Goal: Transaction & Acquisition: Purchase product/service

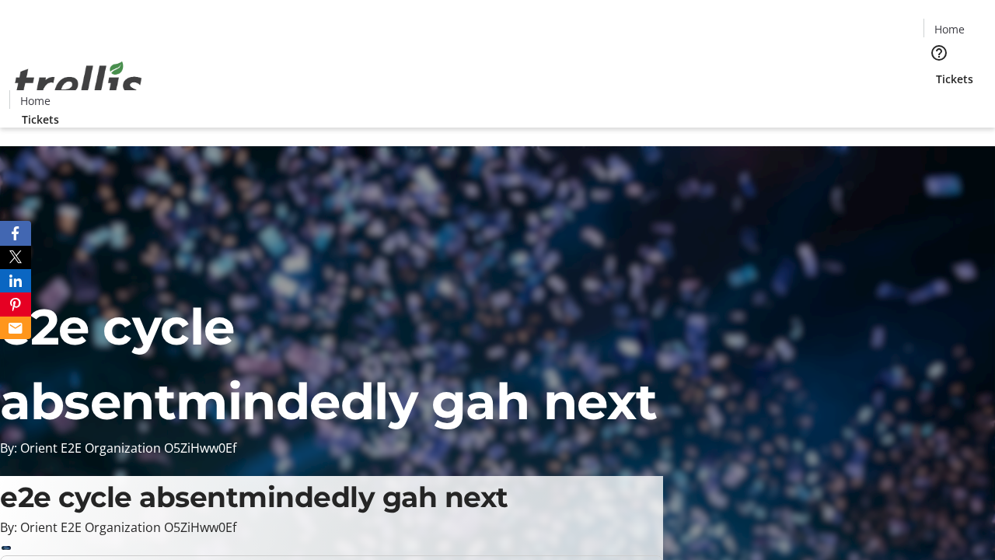
click at [936, 71] on span "Tickets" at bounding box center [954, 79] width 37 height 16
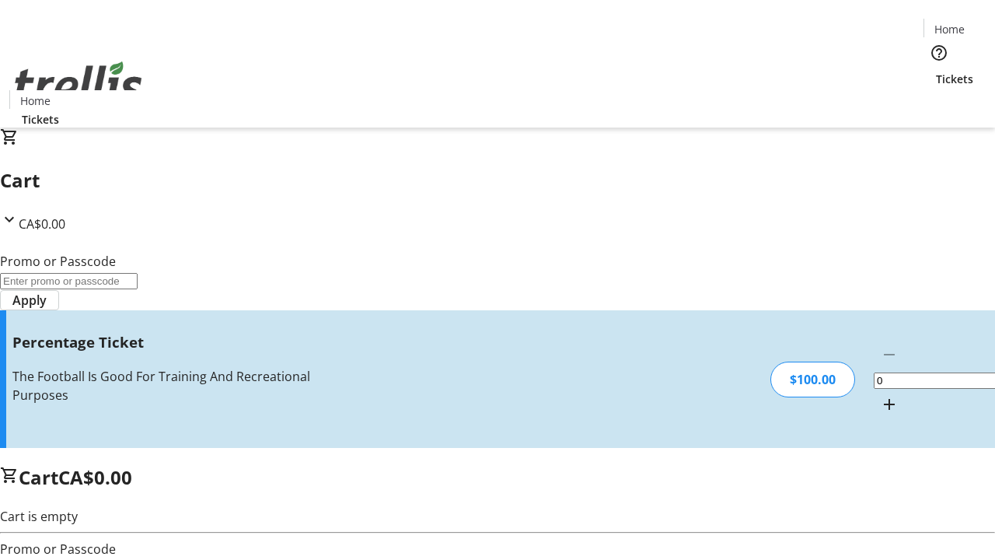
click at [880, 395] on mat-icon "Increment by one" at bounding box center [889, 404] width 19 height 19
type input "1"
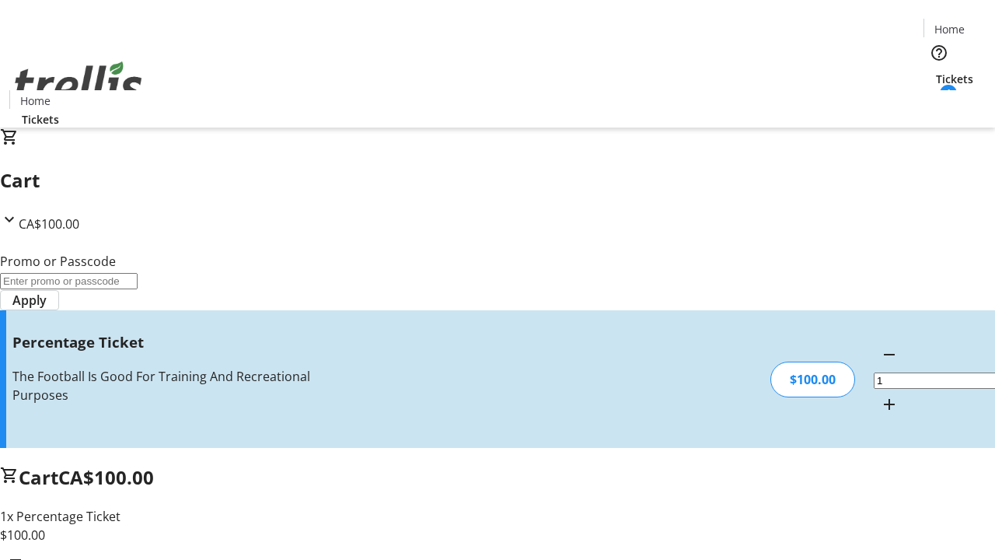
type input "FOO"
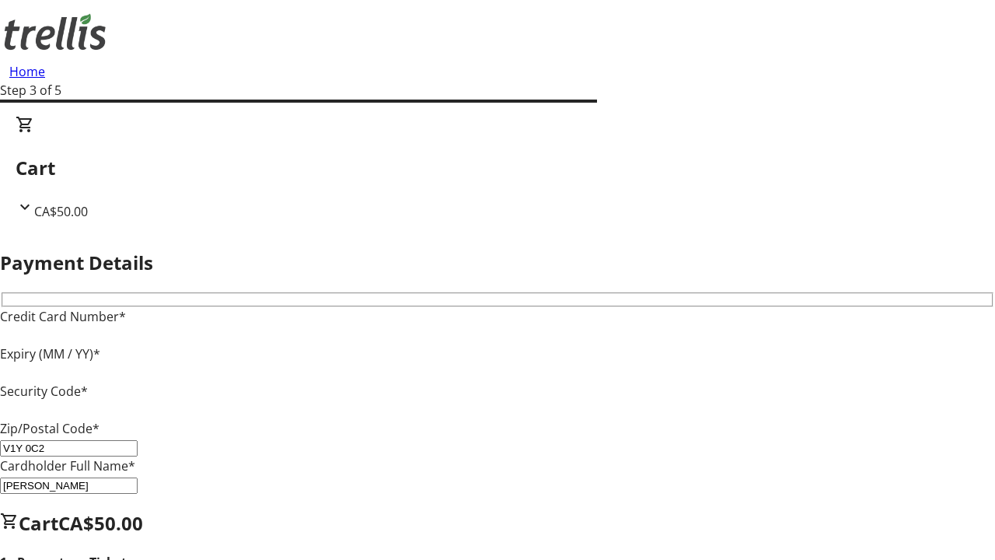
type input "V1Y 0C2"
